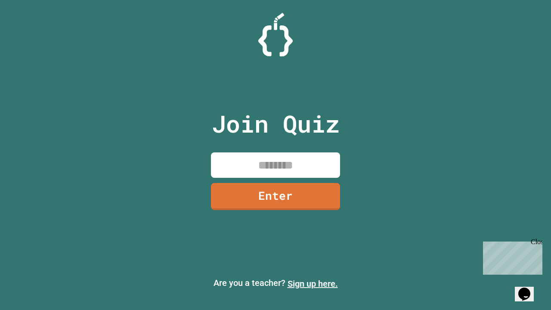
click at [313, 284] on link "Sign up here." at bounding box center [313, 284] width 50 height 10
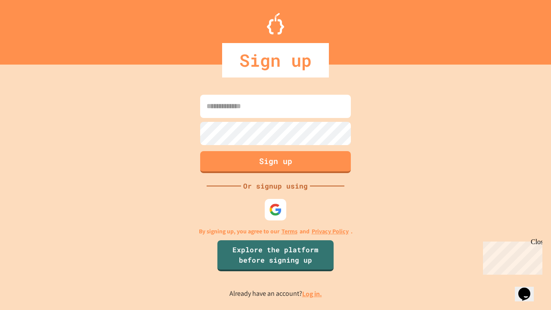
click at [313, 294] on link "Log in." at bounding box center [312, 293] width 20 height 9
